Goal: Register for event/course

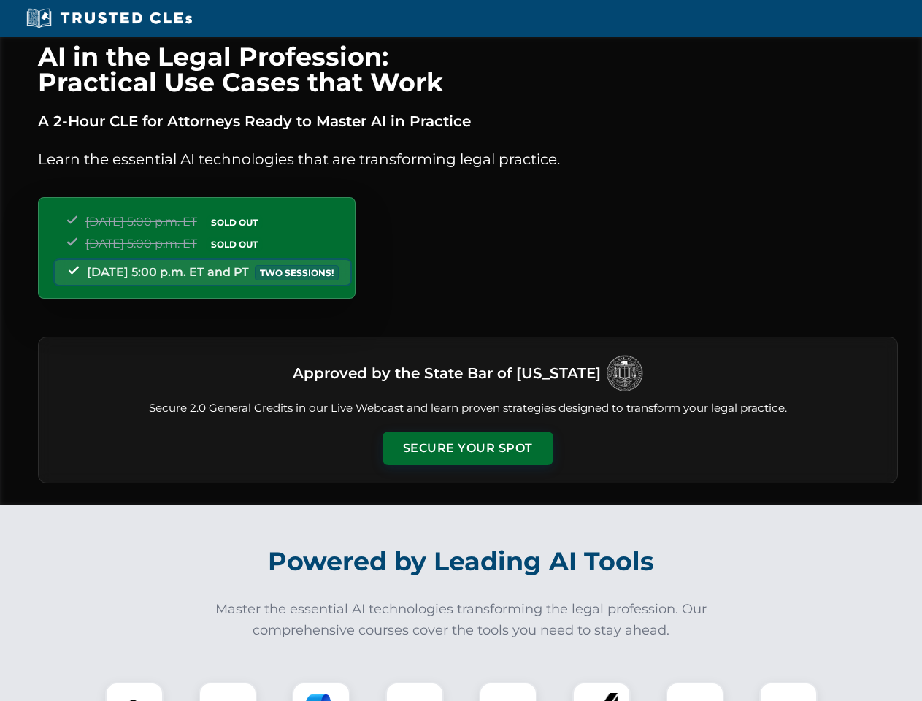
click at [467, 448] on button "Secure Your Spot" at bounding box center [468, 448] width 171 height 34
click at [134, 691] on img at bounding box center [134, 711] width 42 height 42
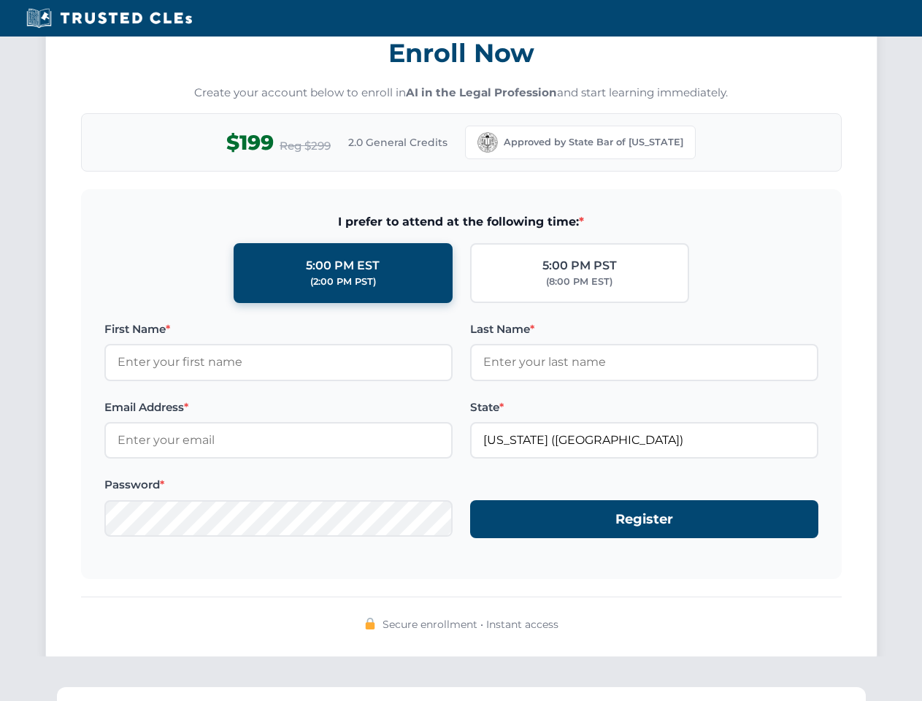
scroll to position [1433, 0]
